Goal: Task Accomplishment & Management: Use online tool/utility

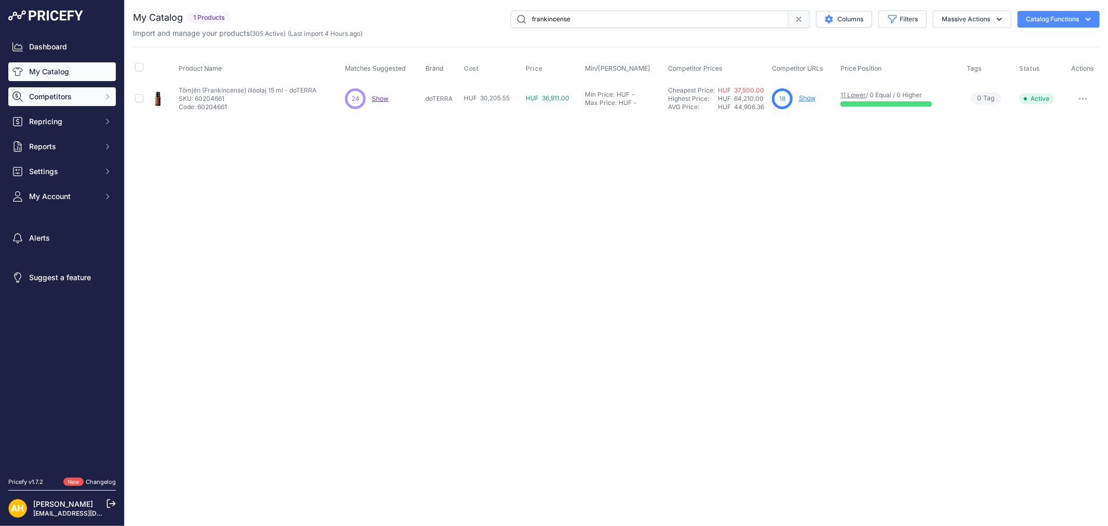
click at [79, 97] on span "Competitors" at bounding box center [63, 96] width 68 height 10
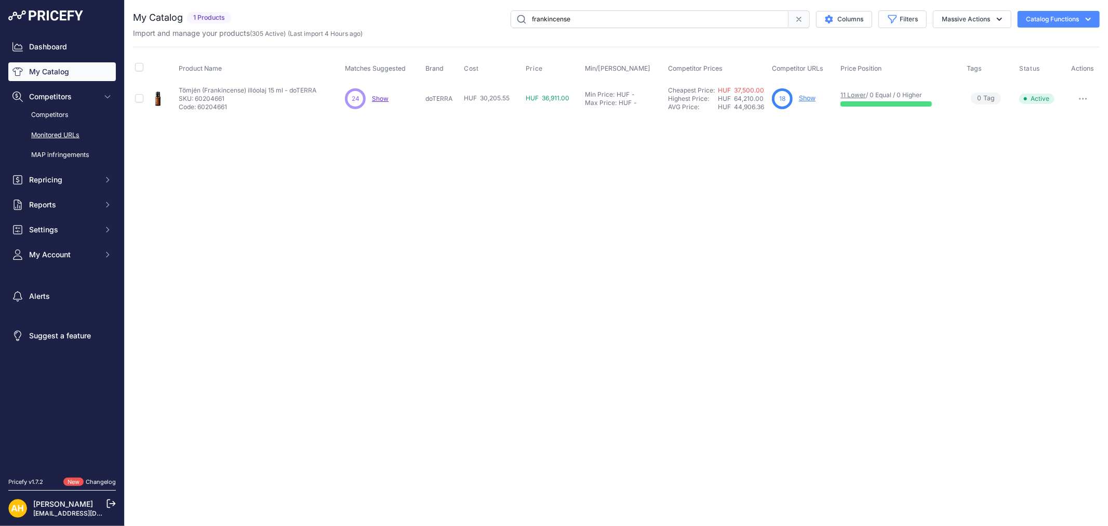
click at [71, 132] on link "Monitored URLs" at bounding box center [62, 135] width 108 height 18
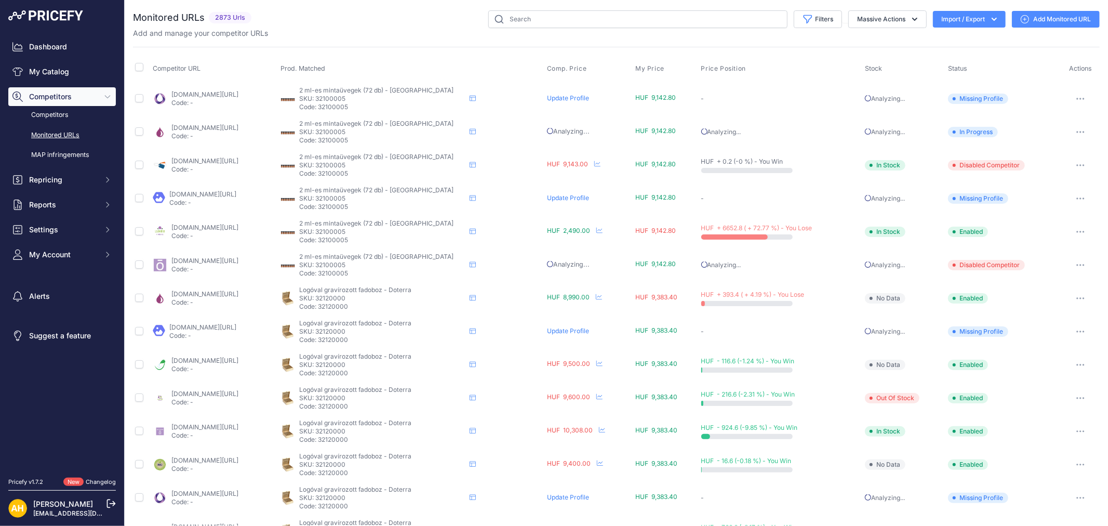
click at [1035, 19] on link "Add Monitored URL" at bounding box center [1056, 19] width 88 height 17
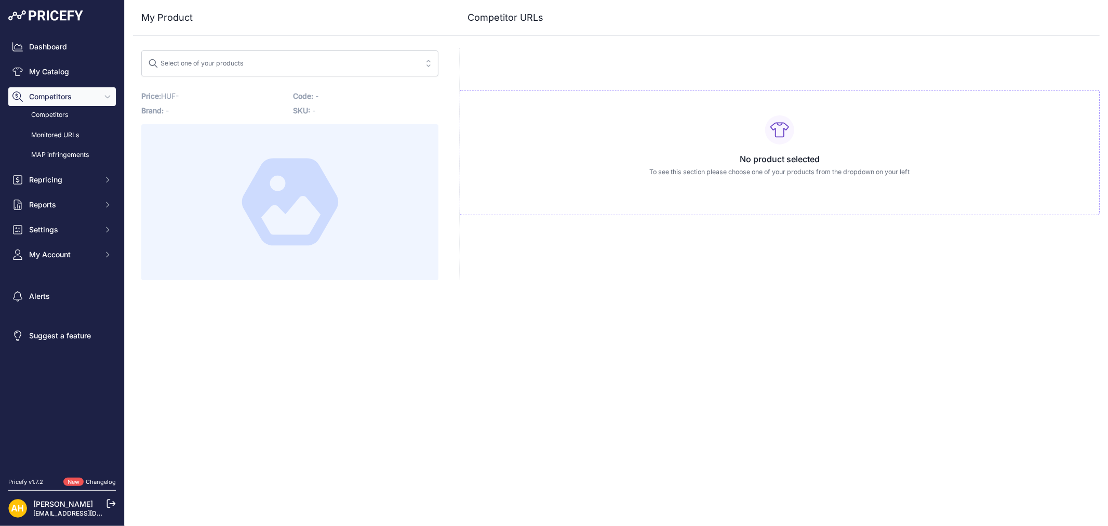
click at [773, 137] on icon at bounding box center [779, 129] width 19 height 19
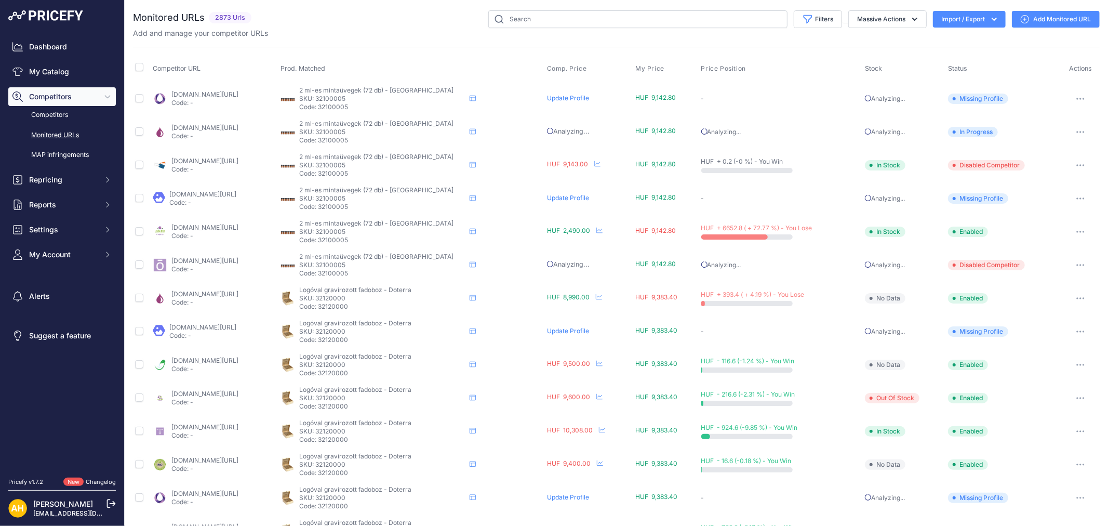
click at [973, 19] on button "Import / Export" at bounding box center [969, 19] width 73 height 17
click at [950, 40] on span "Import" at bounding box center [959, 41] width 18 height 8
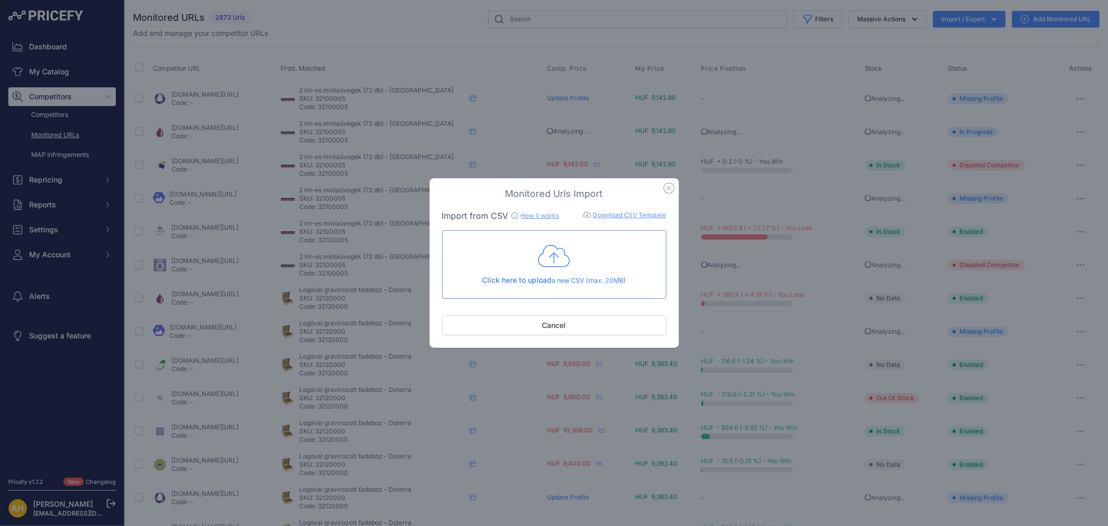
click at [627, 215] on link "Download CSV Template" at bounding box center [629, 215] width 73 height 8
click at [539, 213] on link "How it works" at bounding box center [540, 215] width 38 height 8
click at [667, 187] on icon "button" at bounding box center [669, 188] width 10 height 10
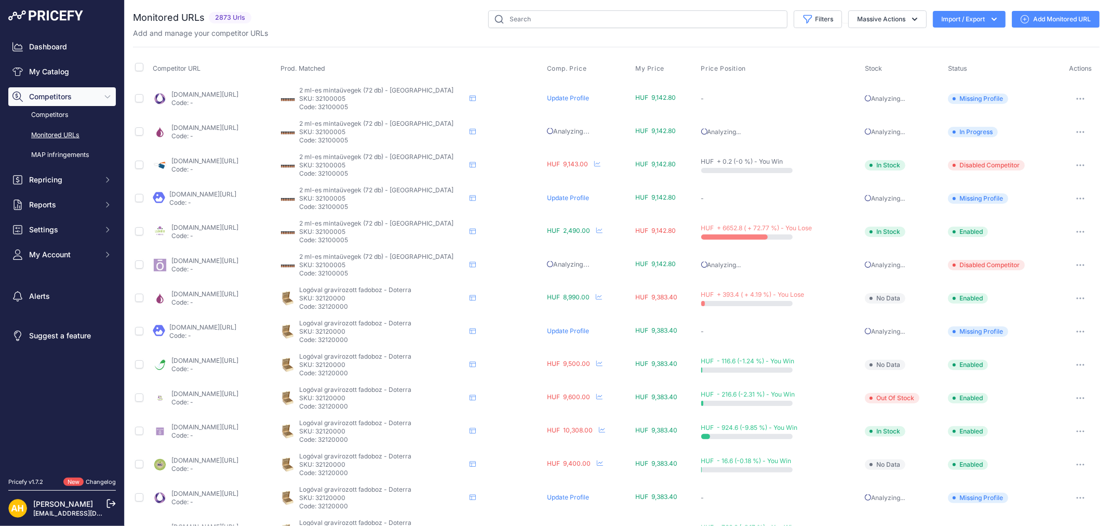
click at [968, 18] on button "Import / Export" at bounding box center [969, 19] width 73 height 17
click at [957, 41] on span "Import" at bounding box center [960, 41] width 19 height 8
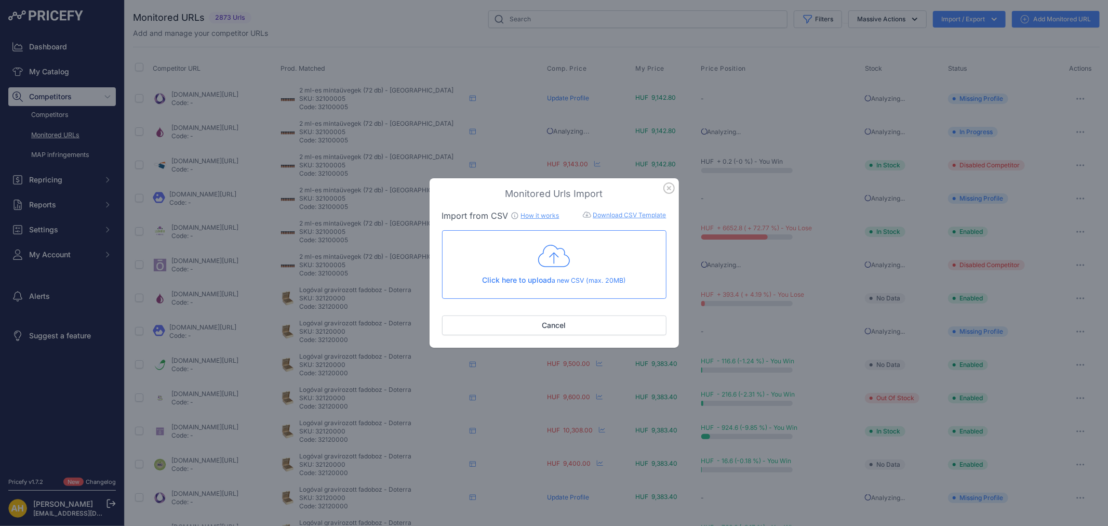
click at [849, 250] on div "Monitored Urls Import Import from CSV How it works Download CSV Template Check …" at bounding box center [554, 263] width 1108 height 526
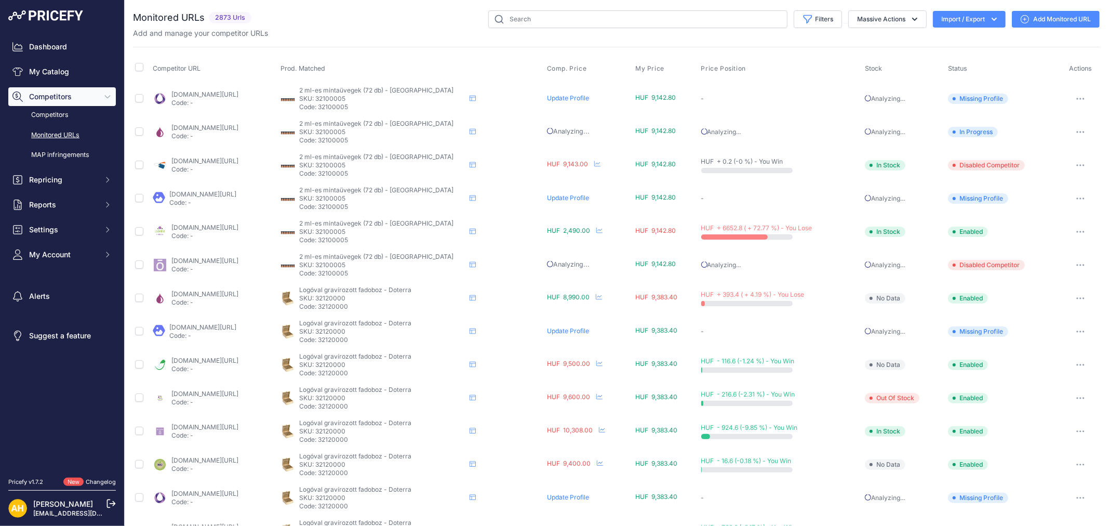
click at [954, 19] on button "Import / Export" at bounding box center [969, 19] width 73 height 17
click at [951, 41] on span "Import" at bounding box center [960, 41] width 19 height 8
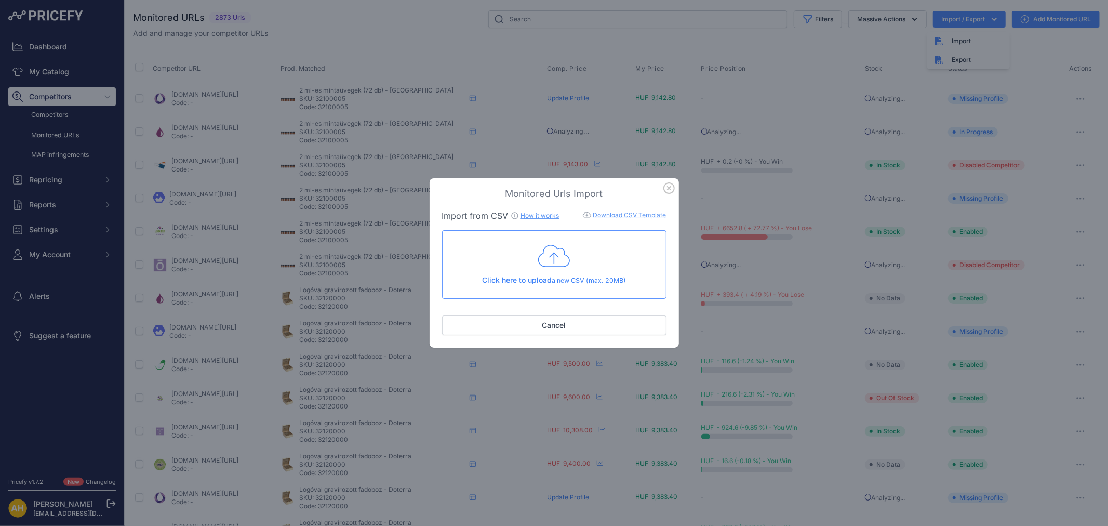
click at [559, 281] on p "Click here to upload a new CSV (max. 20MB)" at bounding box center [554, 280] width 207 height 11
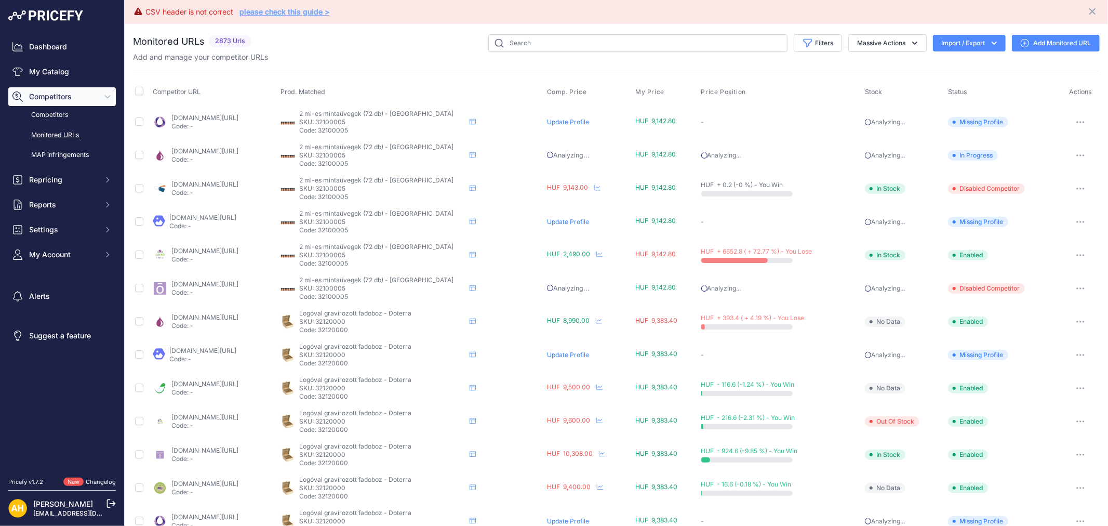
click at [293, 14] on link "please check this guide >" at bounding box center [284, 11] width 90 height 9
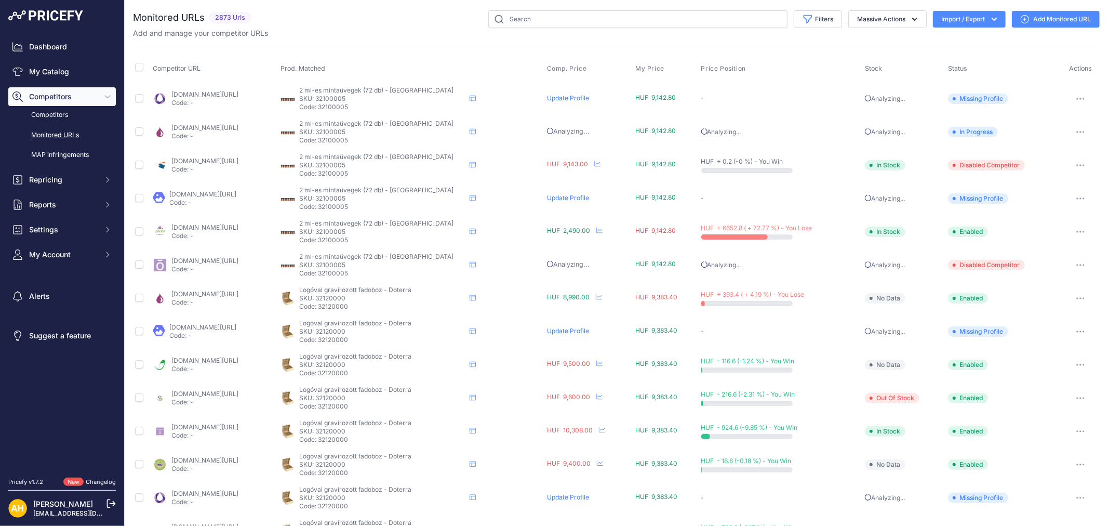
click at [956, 22] on button "Import / Export" at bounding box center [969, 19] width 73 height 17
click at [955, 35] on div "Import" at bounding box center [967, 41] width 83 height 19
click at [951, 48] on div "Import" at bounding box center [967, 41] width 83 height 19
click at [951, 41] on span "Import" at bounding box center [960, 41] width 19 height 8
click at [956, 22] on button "Import / Export" at bounding box center [969, 19] width 73 height 17
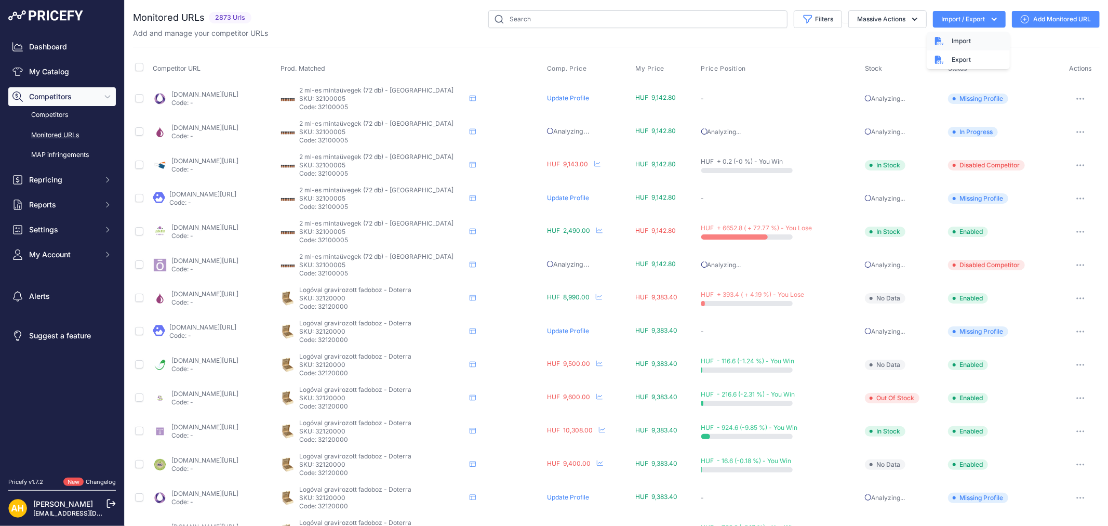
click at [951, 43] on span "Import" at bounding box center [960, 41] width 19 height 8
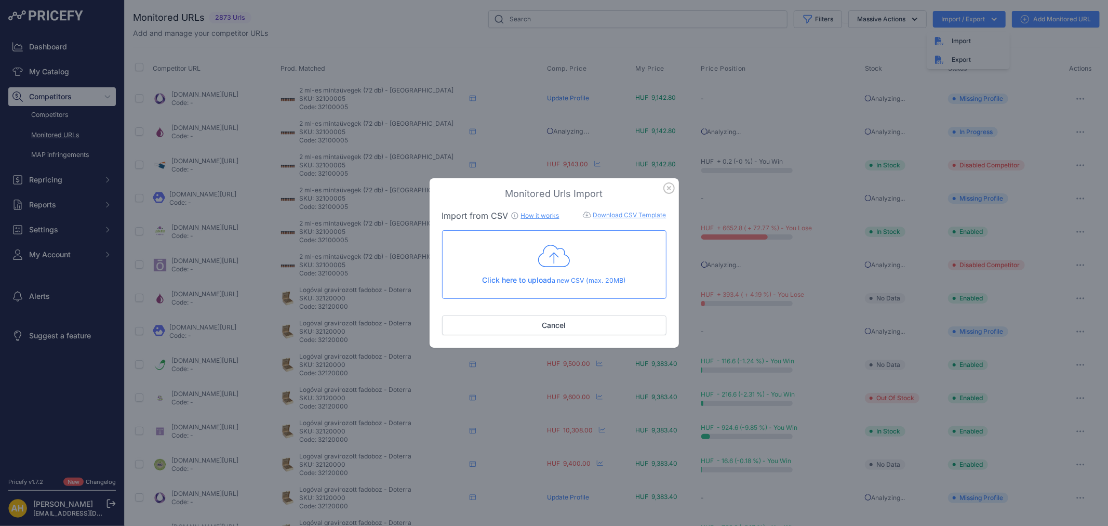
click at [570, 275] on p "Click here to upload a new CSV (max. 20MB)" at bounding box center [554, 280] width 207 height 11
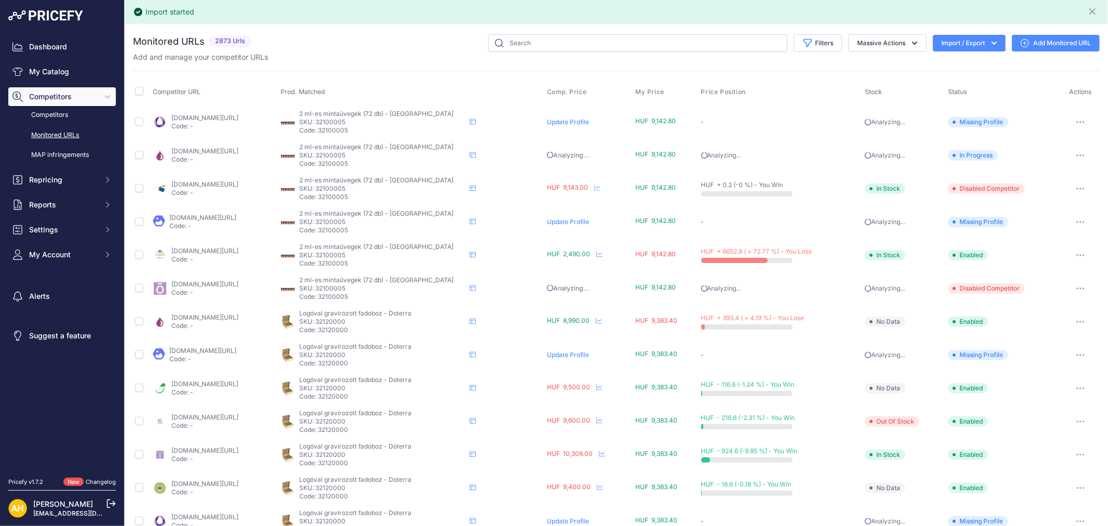
click at [57, 137] on link "Monitored URLs" at bounding box center [62, 135] width 108 height 18
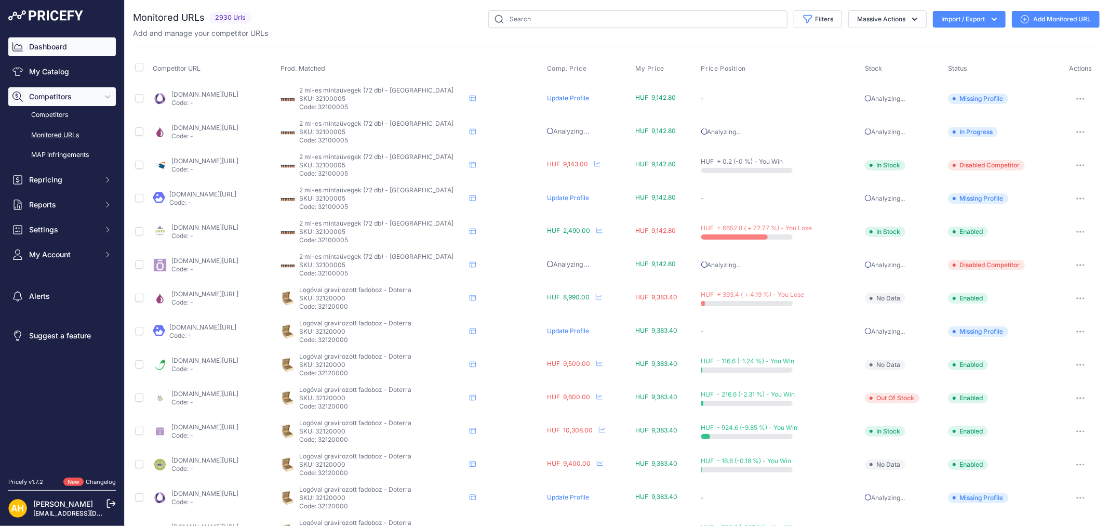
click at [39, 37] on link "Dashboard" at bounding box center [62, 46] width 108 height 19
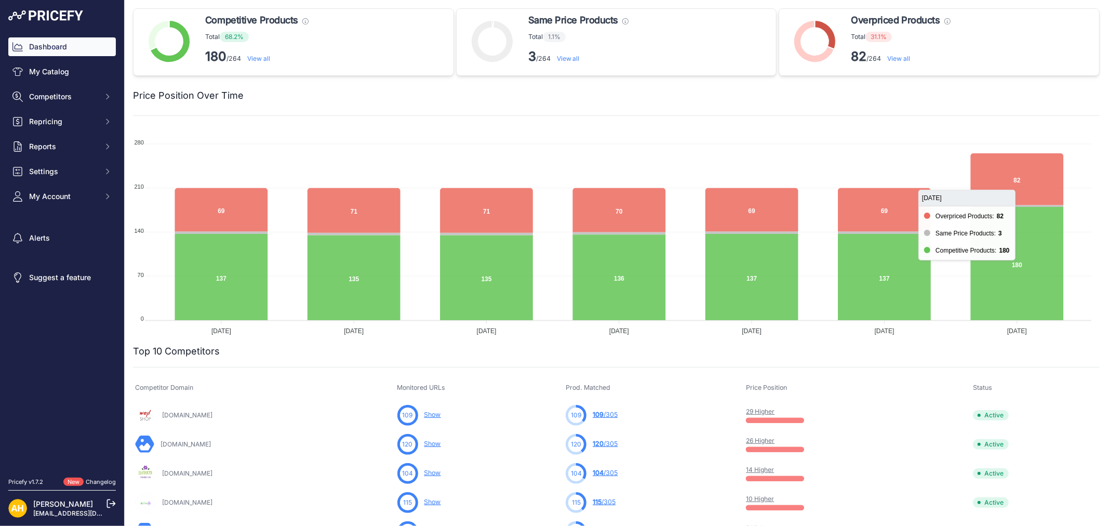
click at [1015, 181] on icon at bounding box center [1017, 178] width 93 height 51
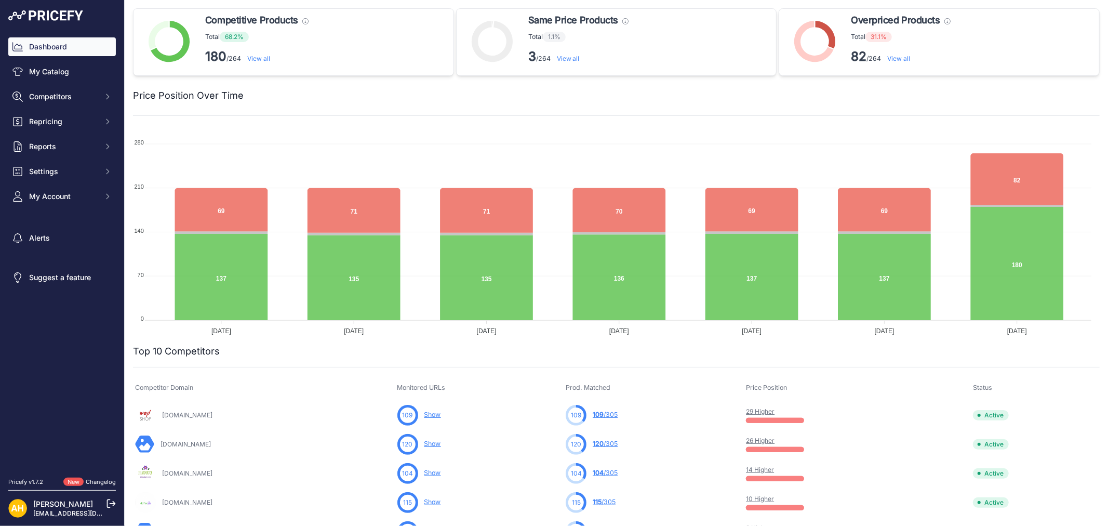
click at [889, 61] on link "View all" at bounding box center [898, 59] width 23 height 8
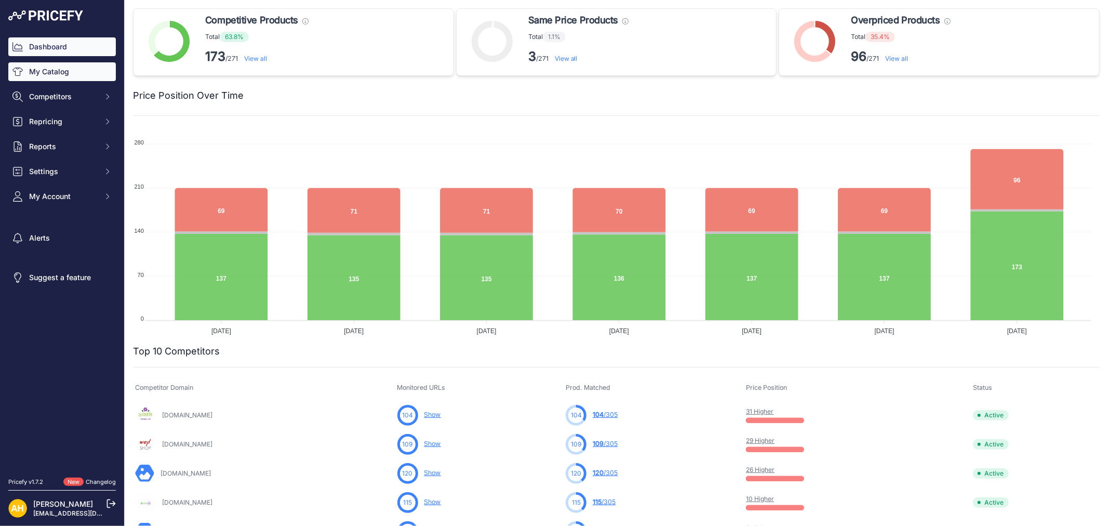
click at [60, 68] on link "My Catalog" at bounding box center [62, 71] width 108 height 19
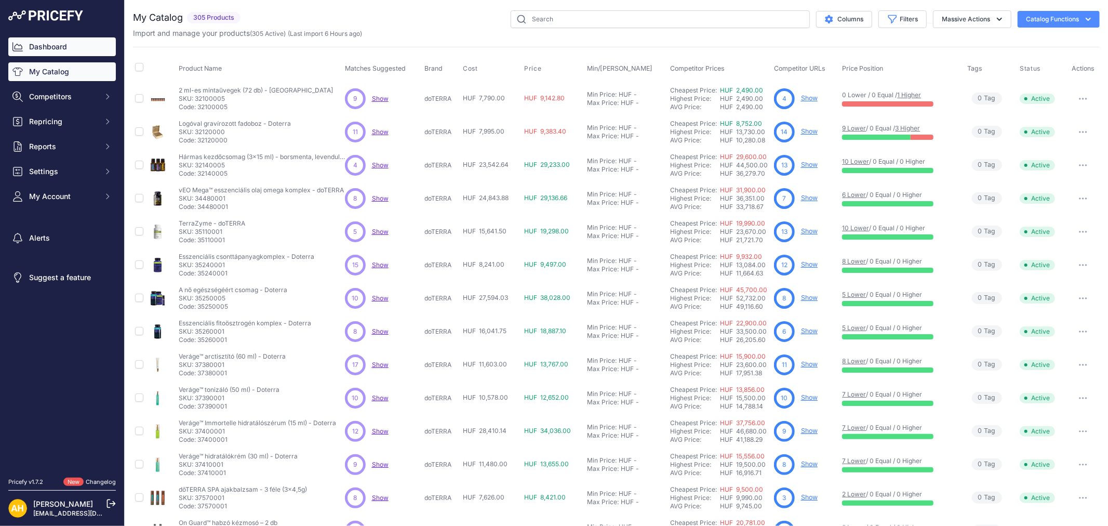
click at [52, 44] on link "Dashboard" at bounding box center [62, 46] width 108 height 19
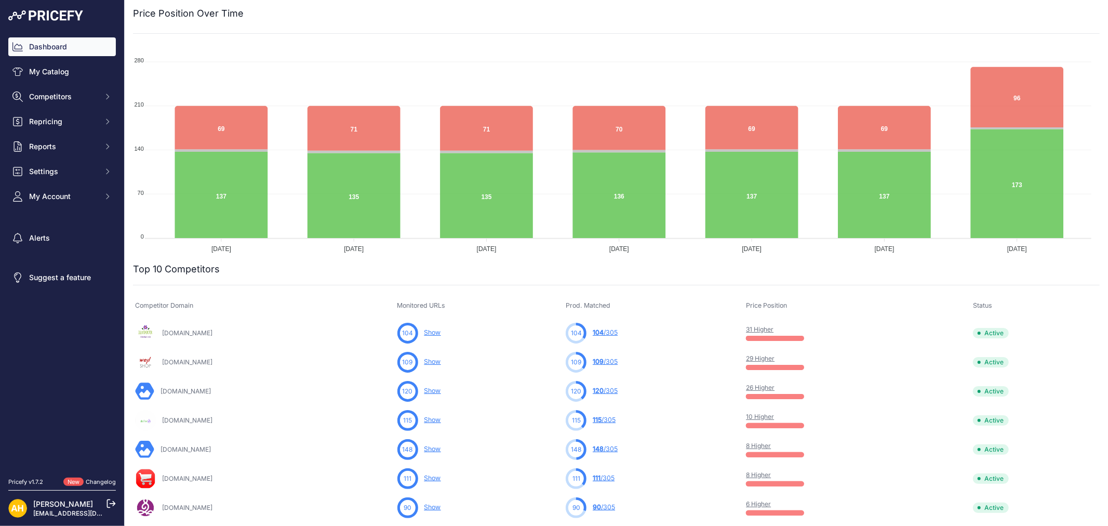
scroll to position [115, 0]
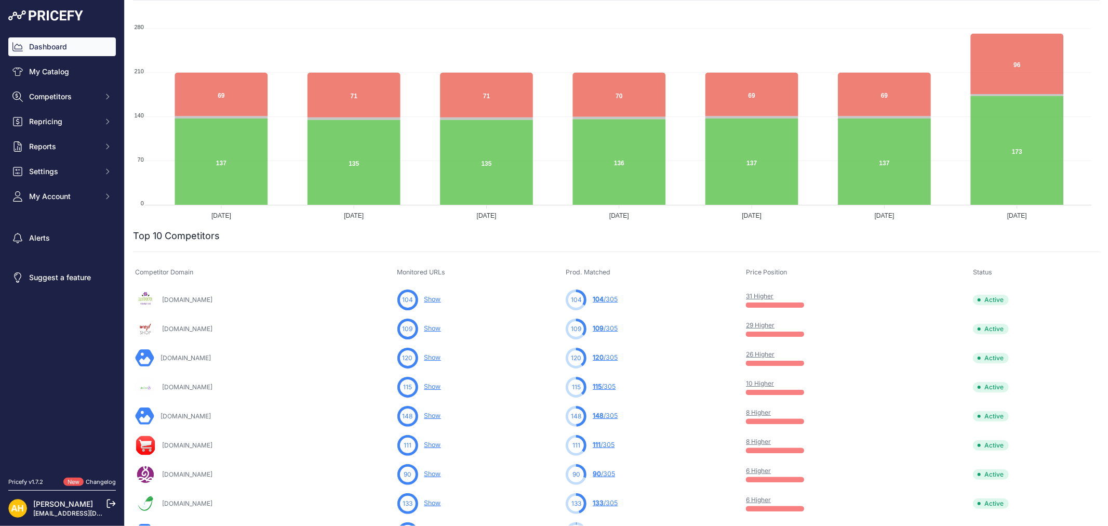
click at [766, 296] on link "31 Higher" at bounding box center [760, 296] width 28 height 8
click at [96, 92] on span "Competitors" at bounding box center [63, 96] width 68 height 10
click at [68, 135] on link "Monitored URLs" at bounding box center [62, 135] width 108 height 18
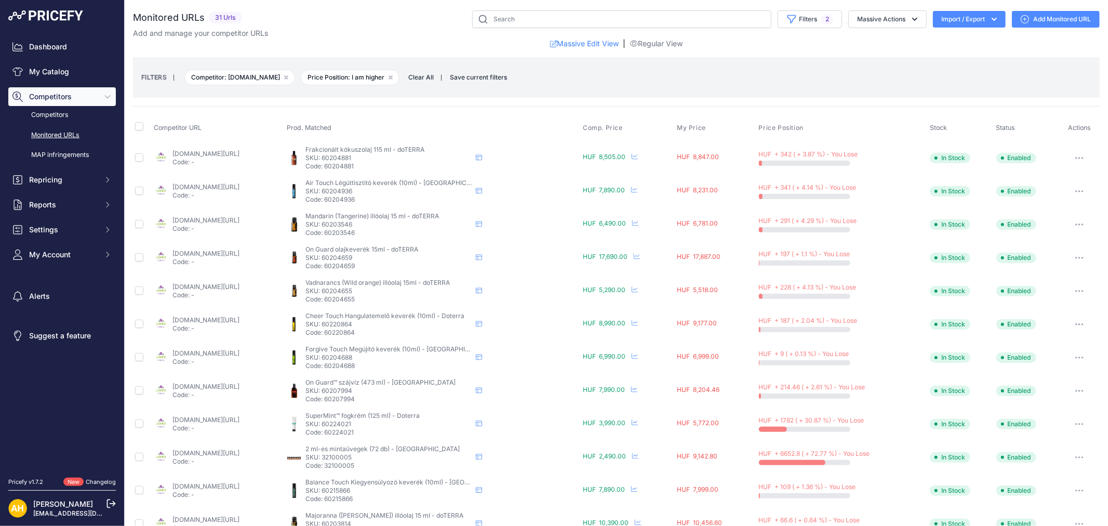
click at [215, 417] on link "illatdoktor.hu/termek/supermint_fogkrem.html?prirule_jdsnikfkfjsd=8997" at bounding box center [205, 419] width 67 height 8
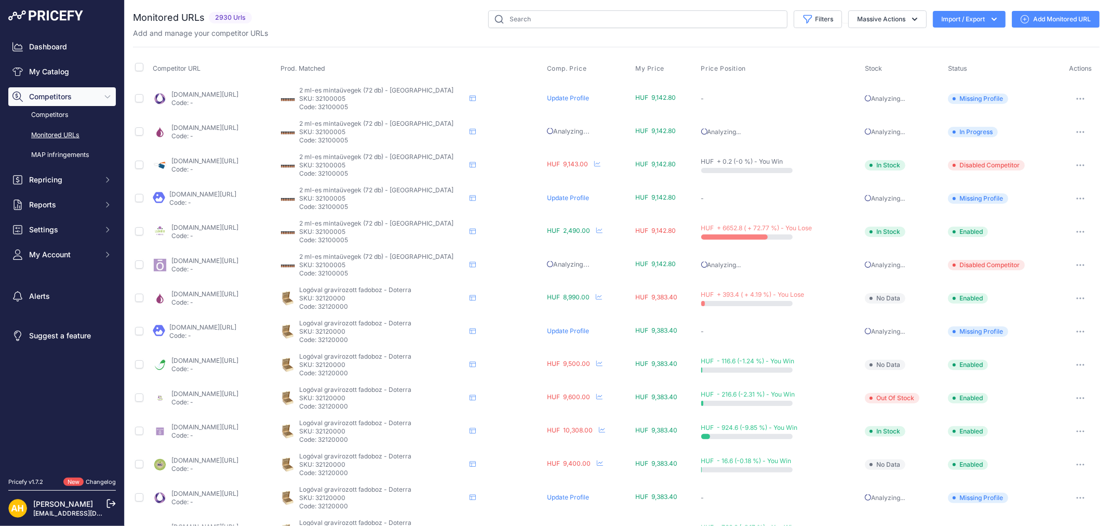
click at [963, 18] on button "Import / Export" at bounding box center [969, 19] width 73 height 17
click at [951, 39] on span "Import" at bounding box center [960, 41] width 19 height 8
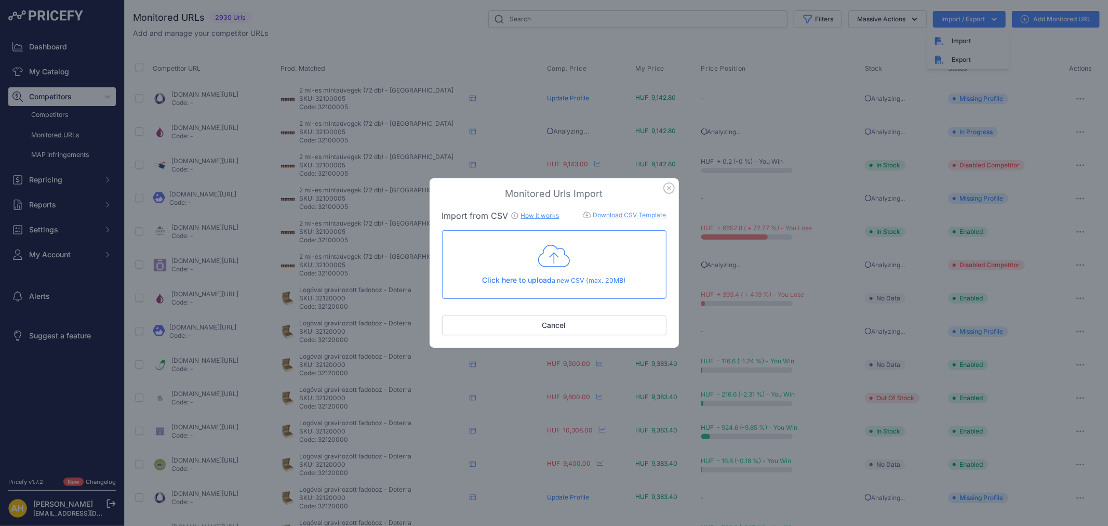
click at [552, 271] on div "Click here to upload a new CSV (max. 20MB)" at bounding box center [554, 264] width 207 height 43
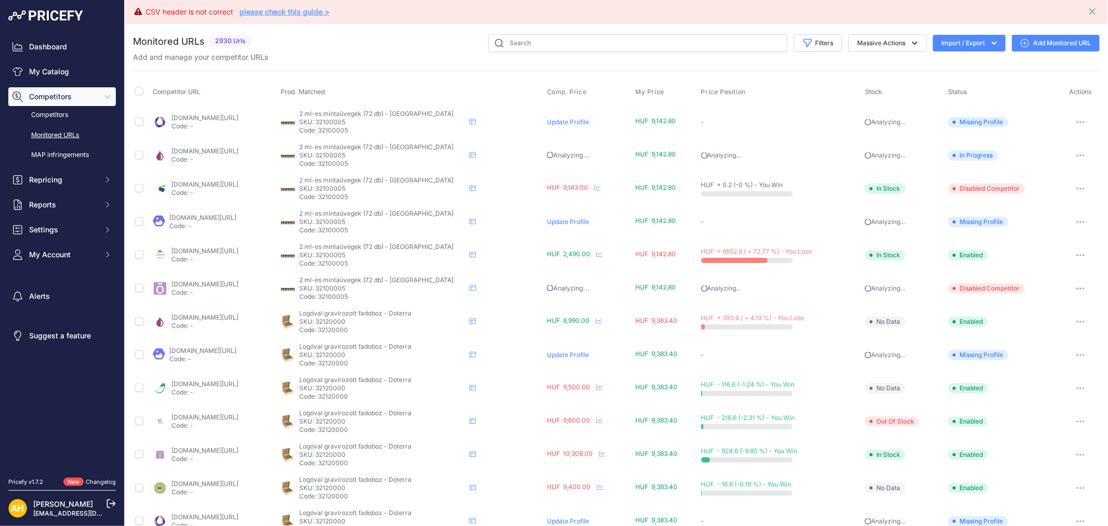
click at [291, 10] on link "please check this guide >" at bounding box center [284, 11] width 90 height 9
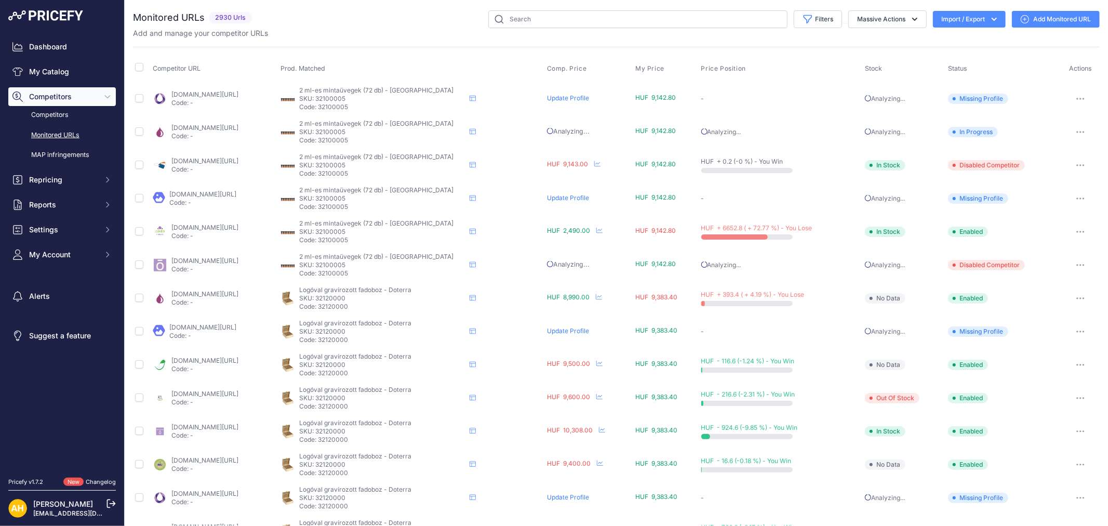
click at [966, 21] on button "Import / Export" at bounding box center [969, 19] width 73 height 17
click at [951, 39] on span "Import" at bounding box center [960, 41] width 19 height 8
click at [956, 42] on span "Import" at bounding box center [960, 41] width 19 height 8
click at [323, 41] on div "Monitored URLs 2930 Urls" at bounding box center [616, 394] width 966 height 769
click at [955, 19] on button "Import / Export" at bounding box center [969, 19] width 73 height 17
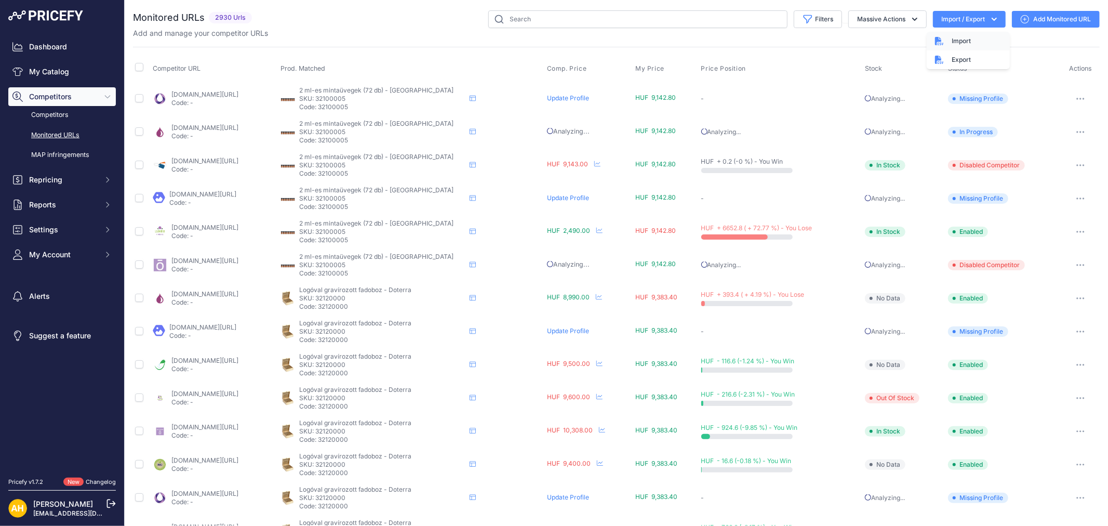
click at [951, 43] on span "Import" at bounding box center [960, 41] width 19 height 8
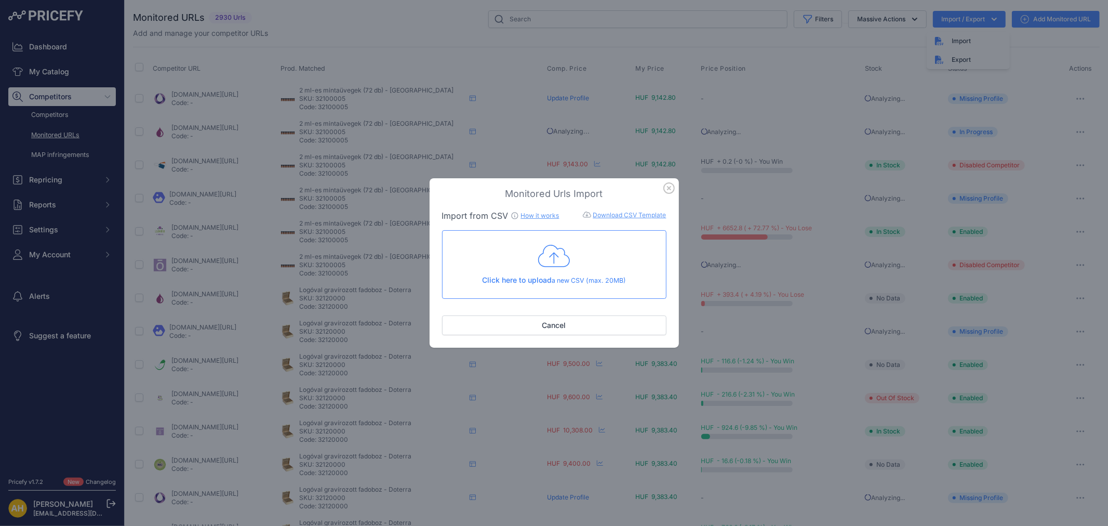
click at [539, 286] on div "Click here to upload a new CSV (max. 20MB) Check and upload in progress..." at bounding box center [554, 264] width 224 height 69
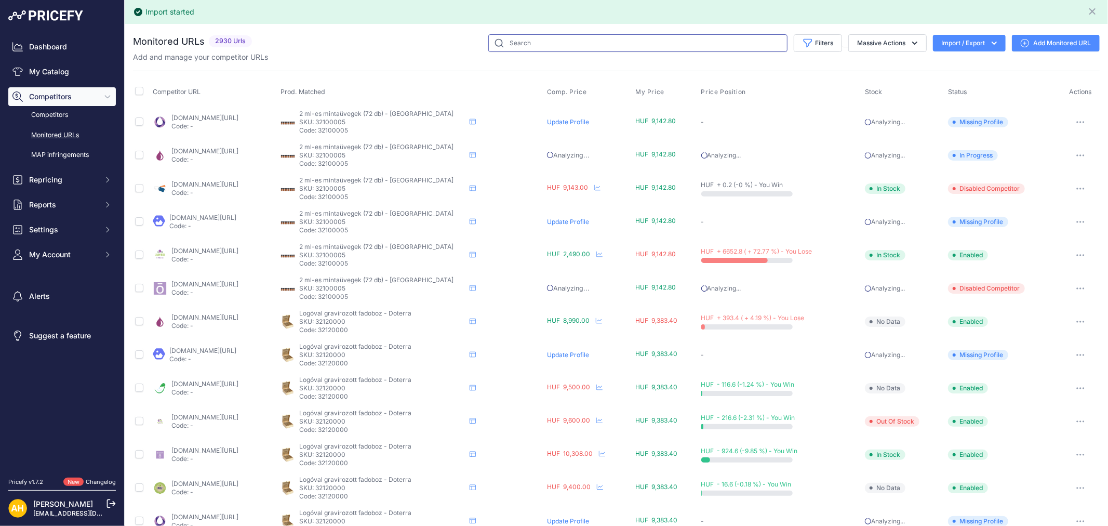
click at [610, 49] on input "text" at bounding box center [637, 43] width 299 height 18
type input "wellshop"
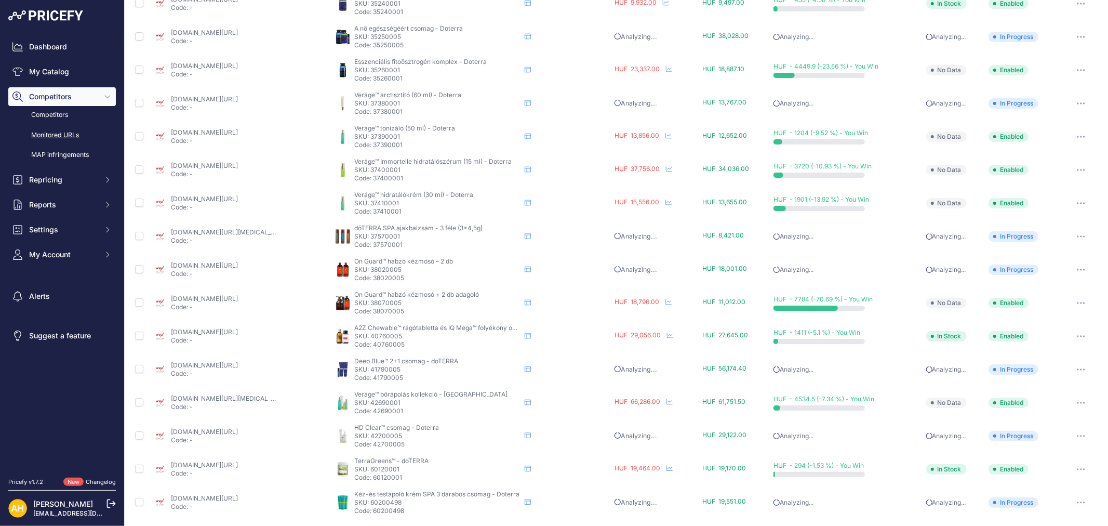
scroll to position [287, 0]
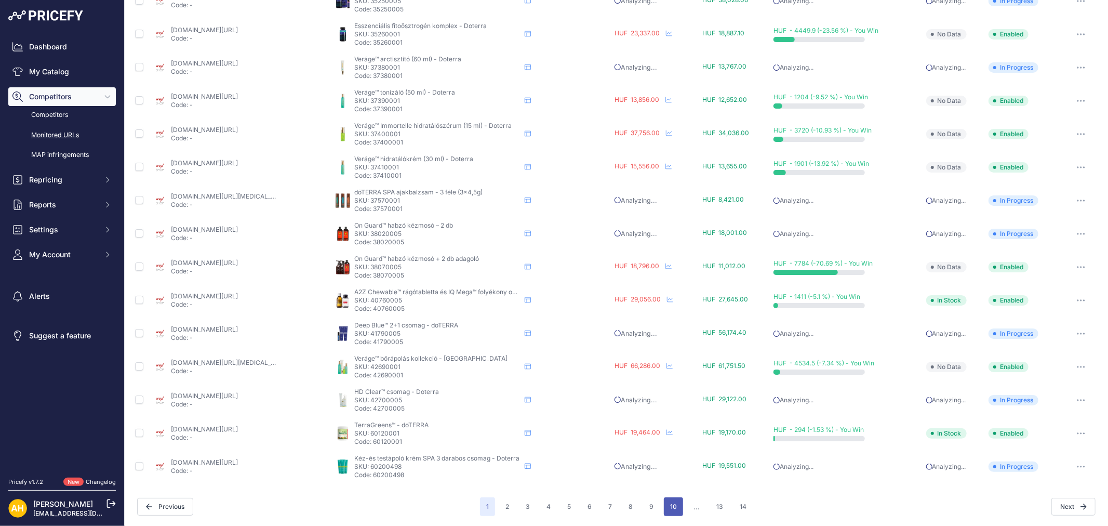
click at [670, 499] on button "10" at bounding box center [673, 506] width 19 height 19
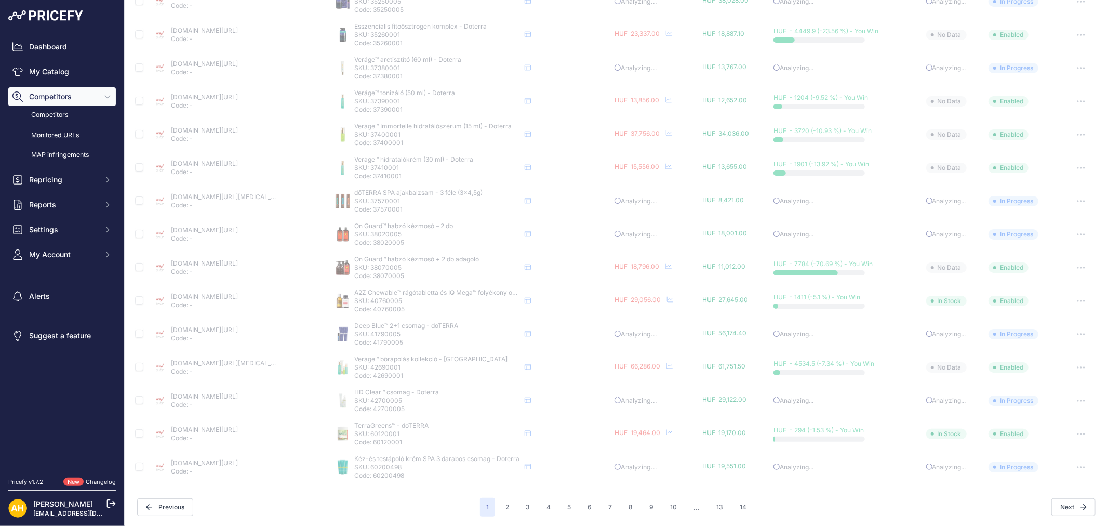
scroll to position [289, 0]
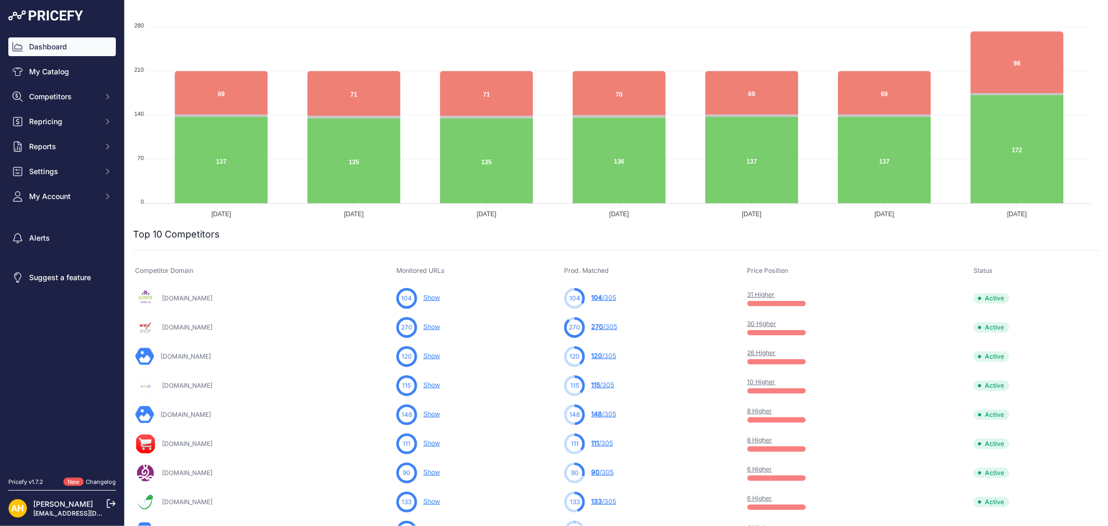
scroll to position [173, 0]
